Goal: Transaction & Acquisition: Obtain resource

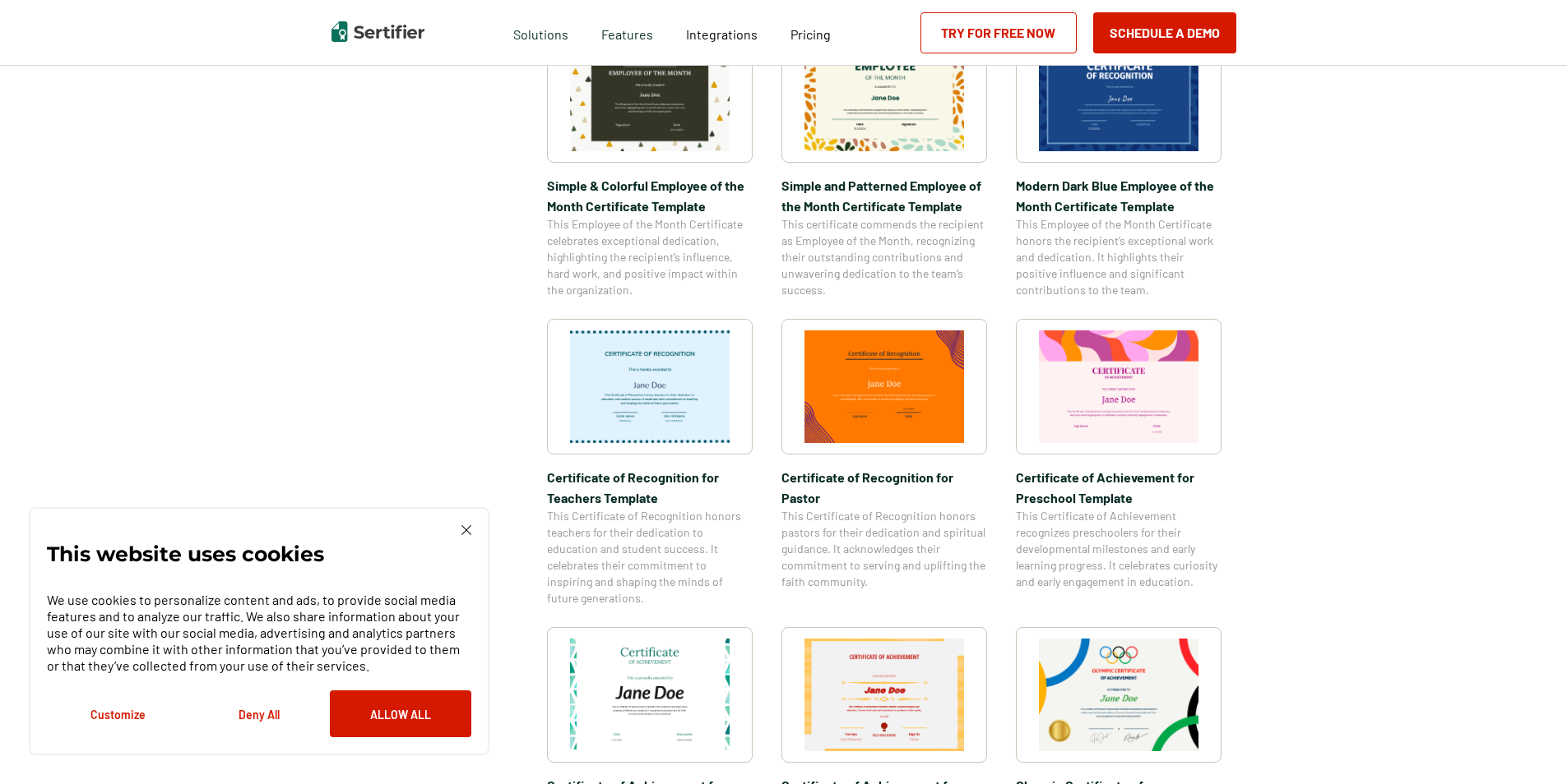
scroll to position [657, 0]
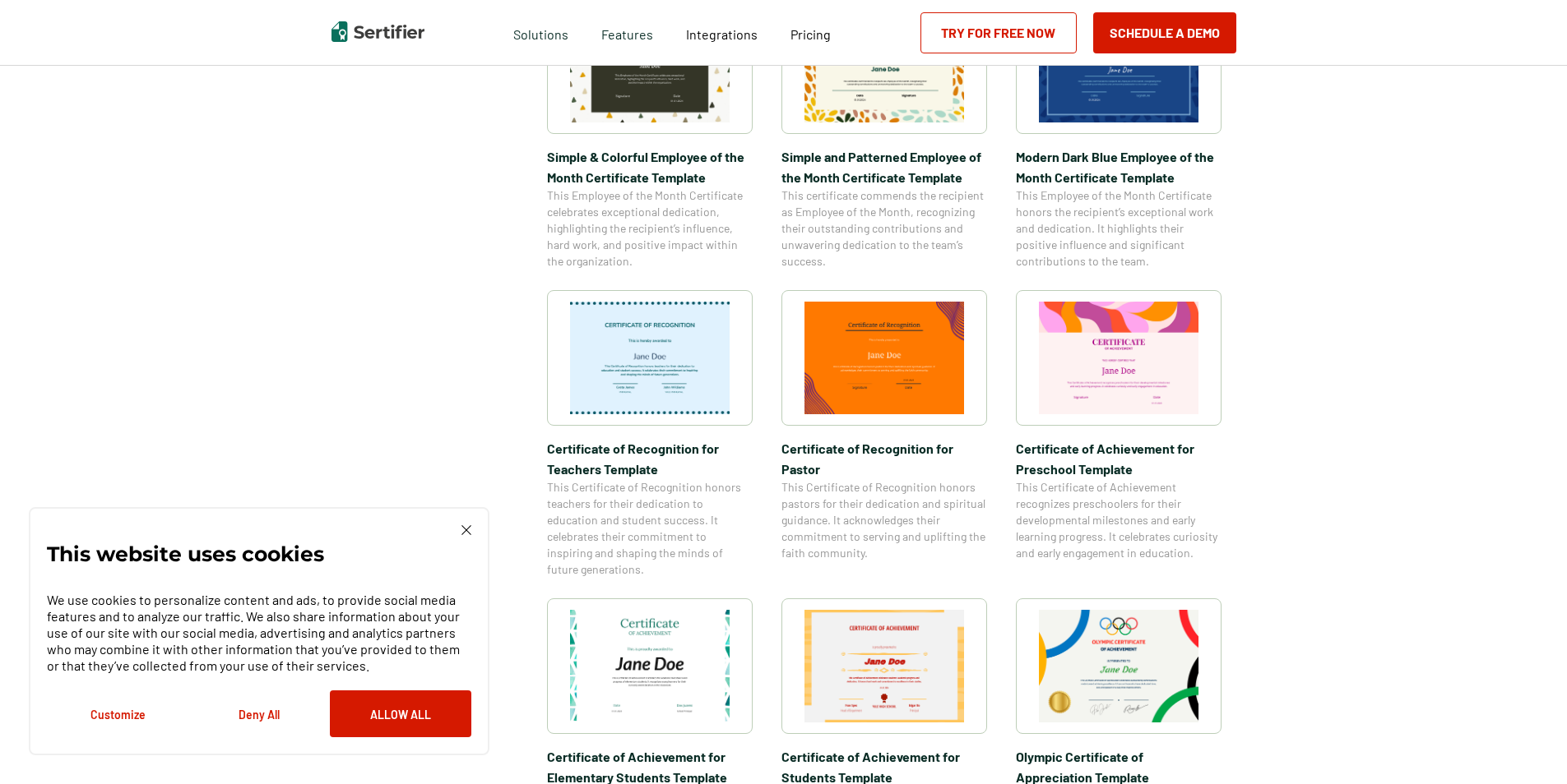
click at [1111, 413] on img at bounding box center [1119, 358] width 160 height 113
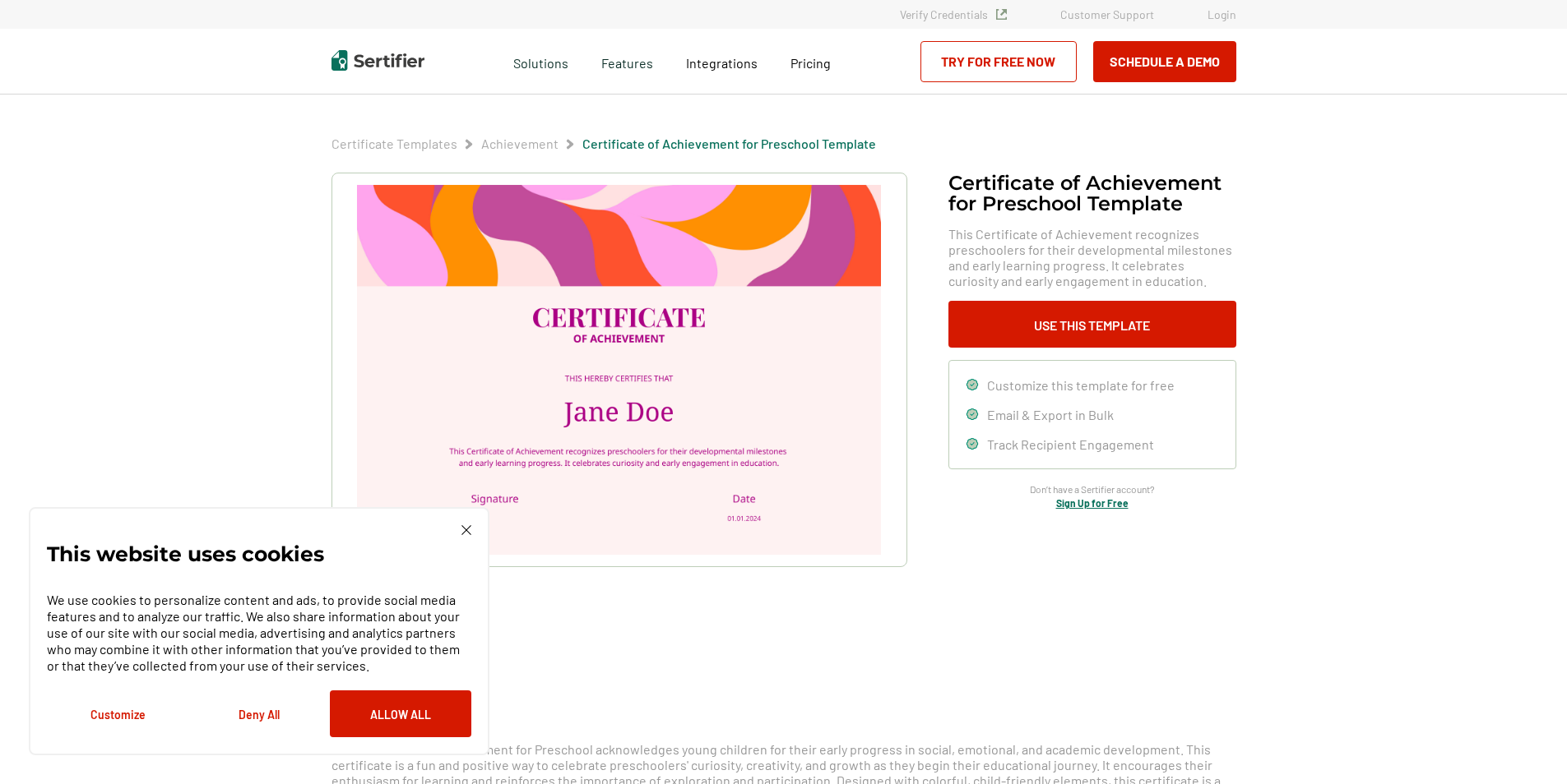
click at [474, 527] on div "This website uses cookies We use cookies to personalize content and ads, to pro…" at bounding box center [259, 631] width 461 height 248
click at [470, 530] on img at bounding box center [467, 530] width 10 height 10
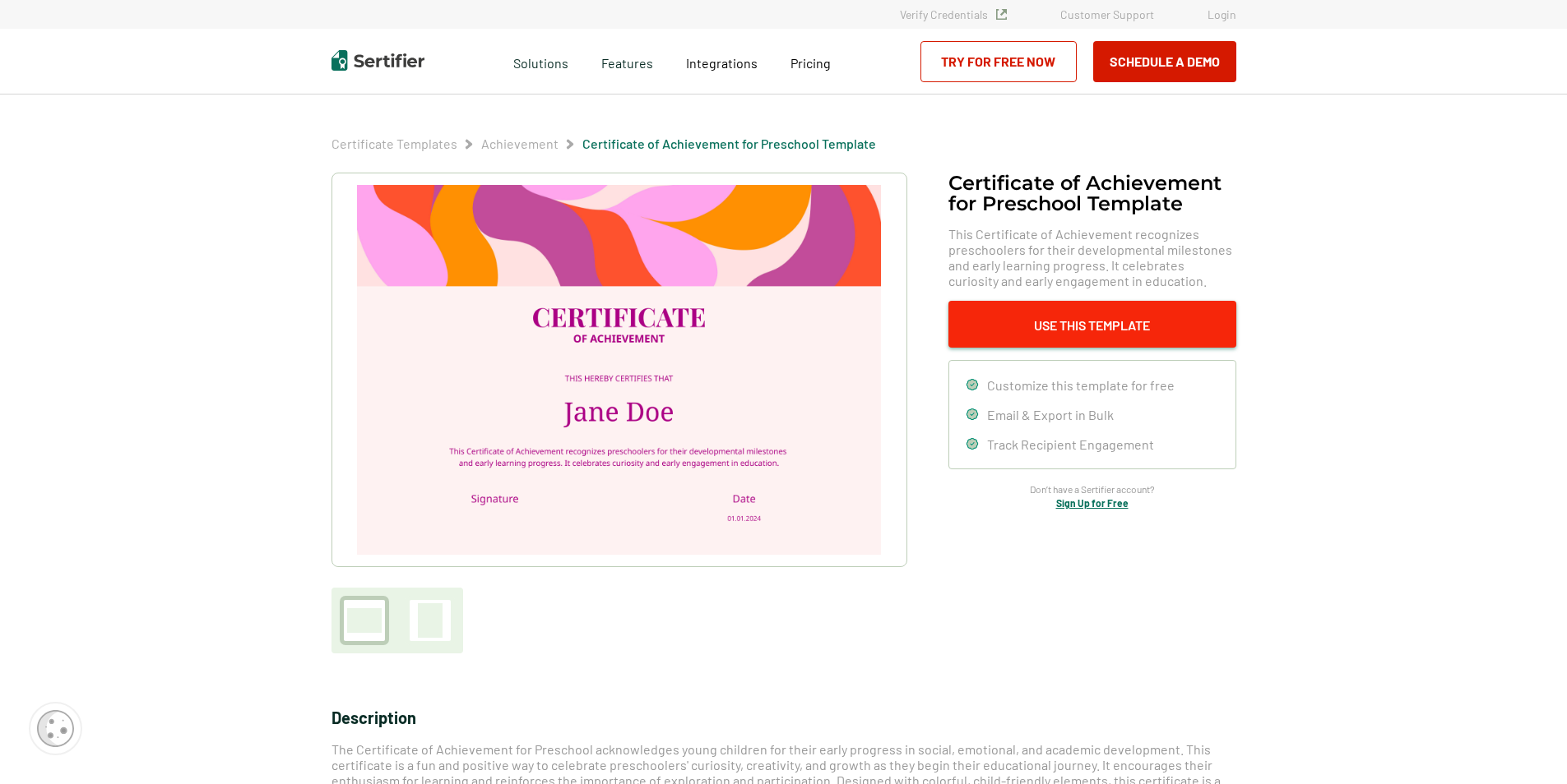
click at [1082, 335] on button "Use This Template" at bounding box center [1091, 324] width 287 height 47
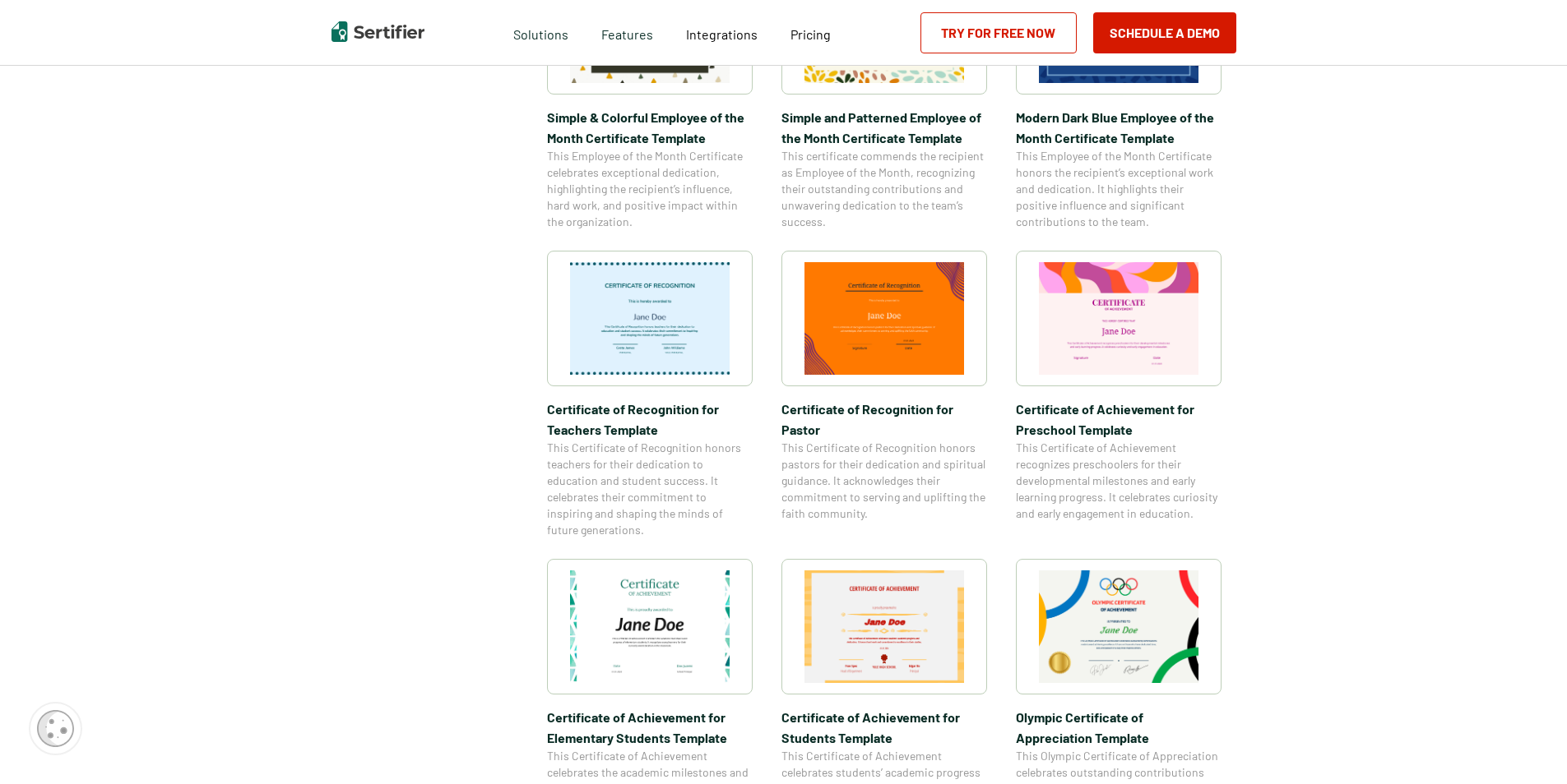
scroll to position [657, 0]
